Goal: Navigation & Orientation: Find specific page/section

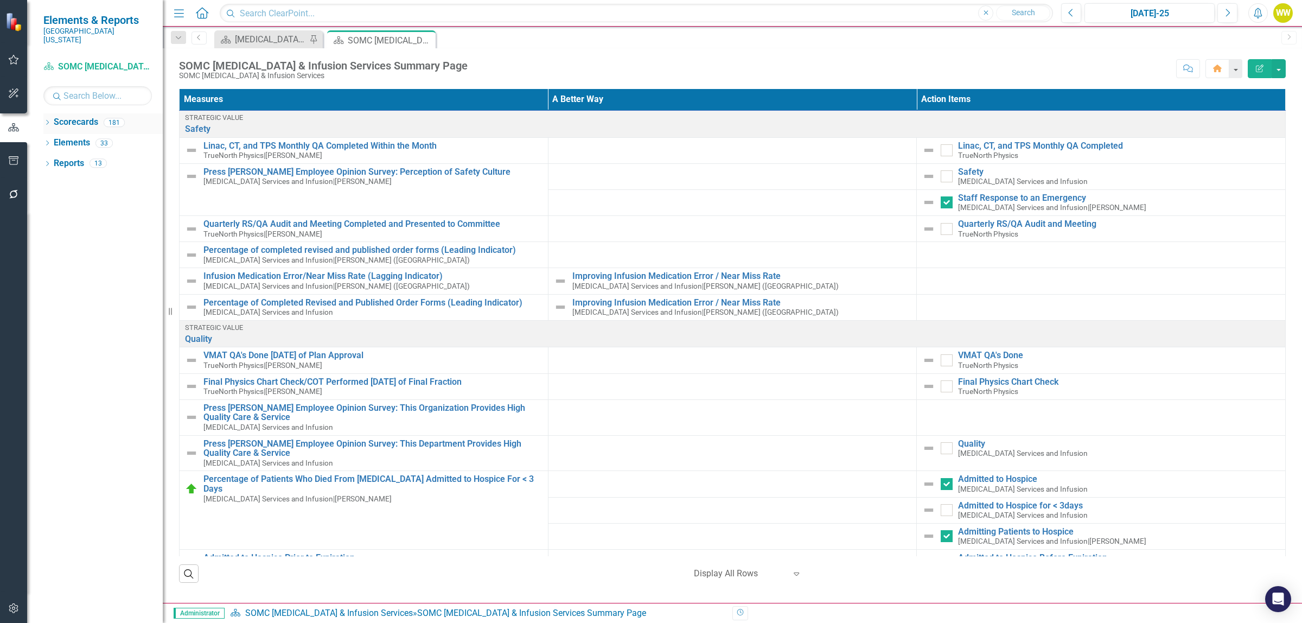
click at [59, 116] on link "Scorecards" at bounding box center [76, 122] width 44 height 12
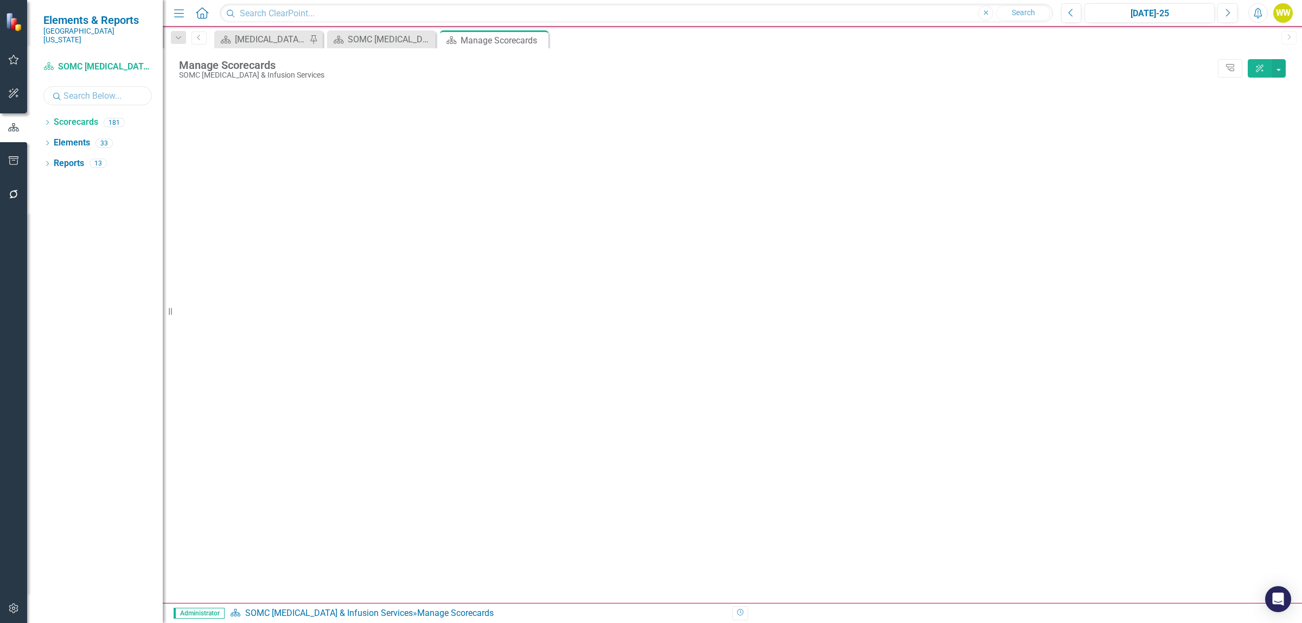
click at [81, 86] on input "text" at bounding box center [97, 95] width 108 height 19
click at [14, 57] on icon "button" at bounding box center [13, 59] width 11 height 9
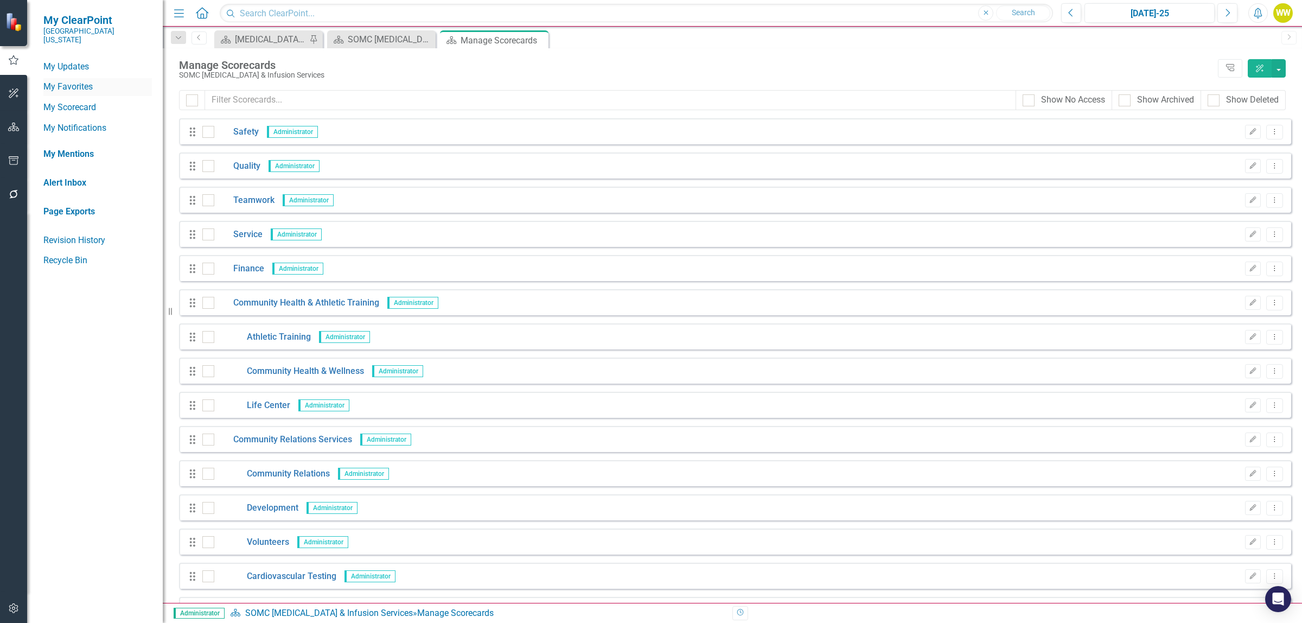
click at [76, 81] on link "My Favorites" at bounding box center [97, 87] width 108 height 12
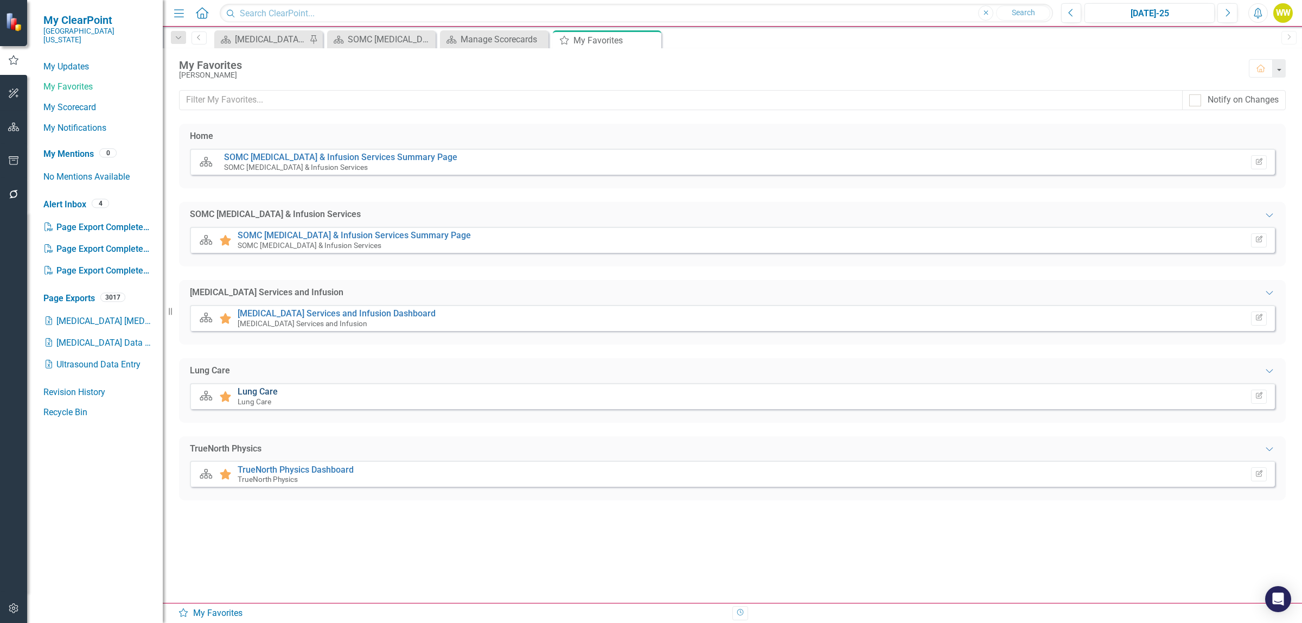
click at [264, 392] on link "Lung Care" at bounding box center [258, 391] width 40 height 10
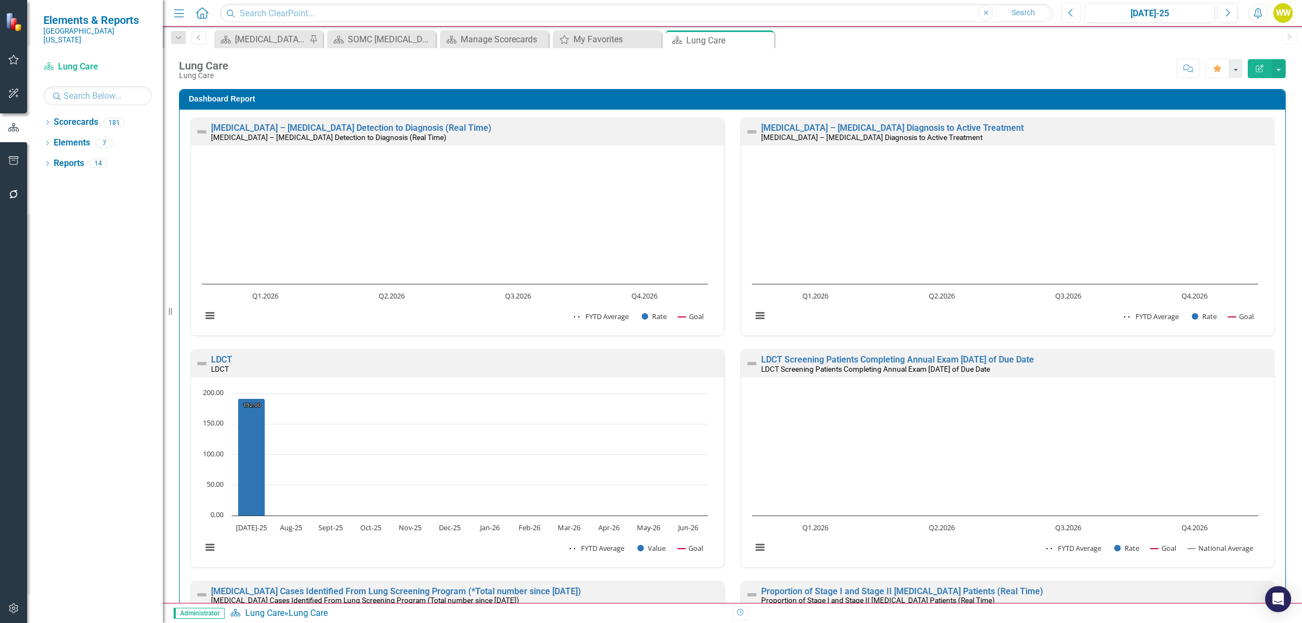
click at [1070, 12] on icon "Previous" at bounding box center [1071, 13] width 6 height 10
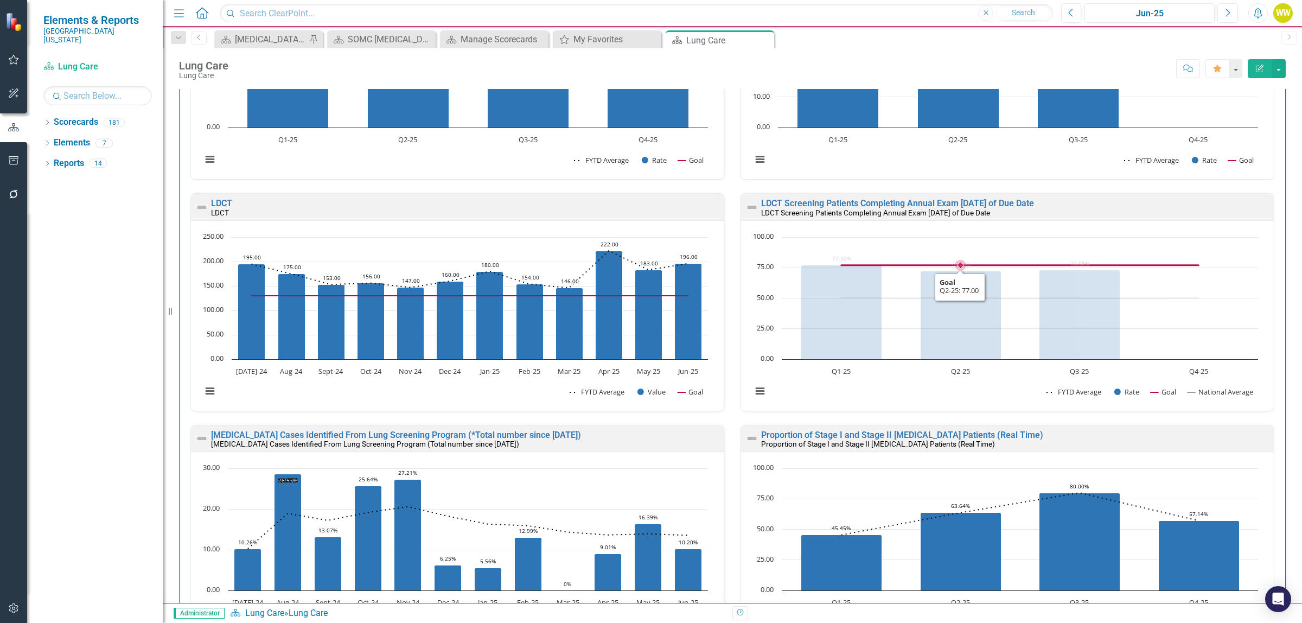
scroll to position [136, 0]
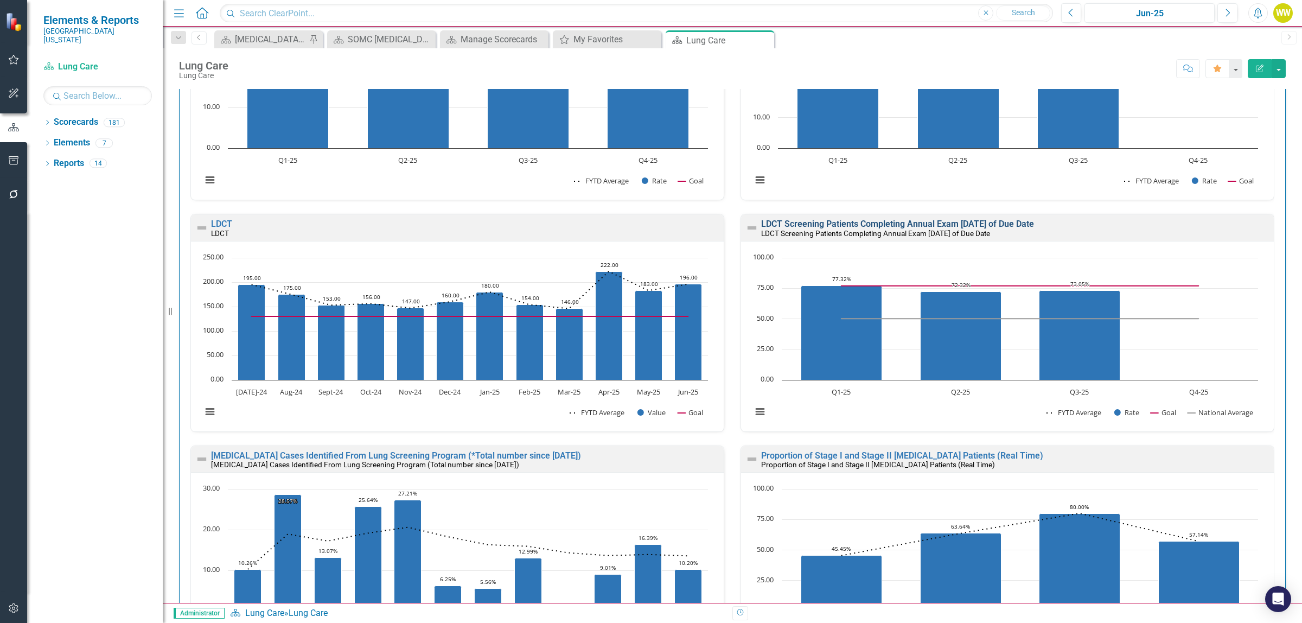
drag, startPoint x: 1067, startPoint y: 221, endPoint x: 838, endPoint y: 221, distance: 229.4
click at [842, 221] on div "LDCT Screening Patients Completing Annual Exam [DATE] of Due Date" at bounding box center [1016, 224] width 510 height 9
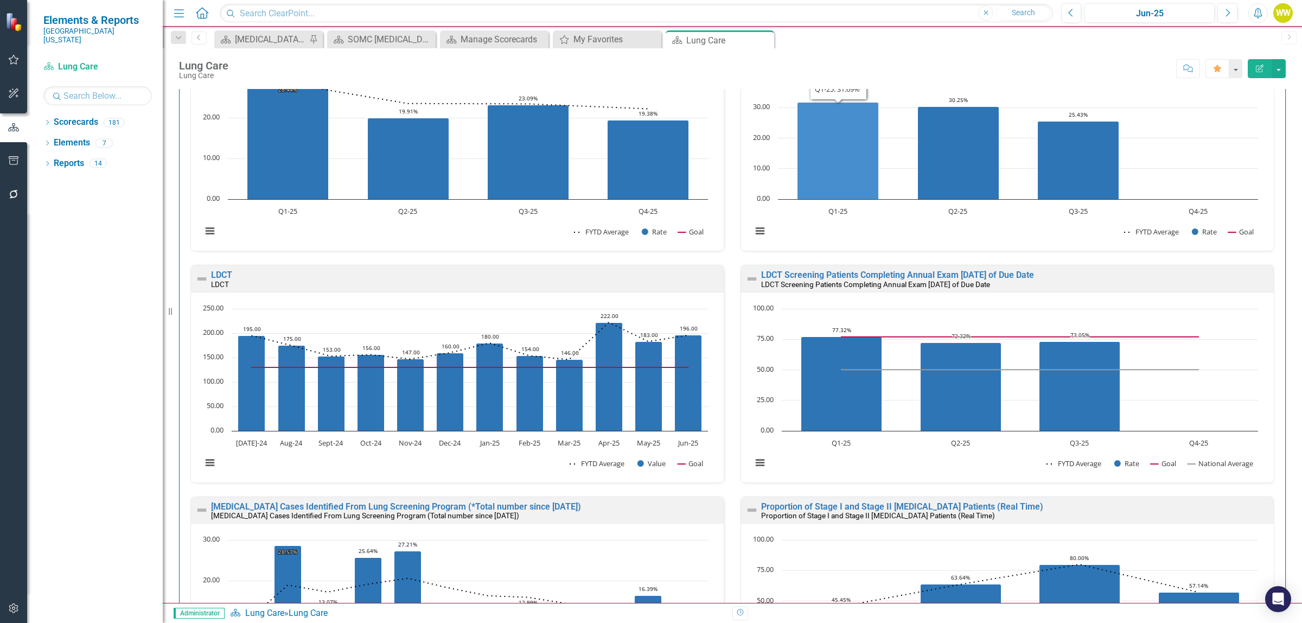
scroll to position [68, 0]
